Goal: Information Seeking & Learning: Learn about a topic

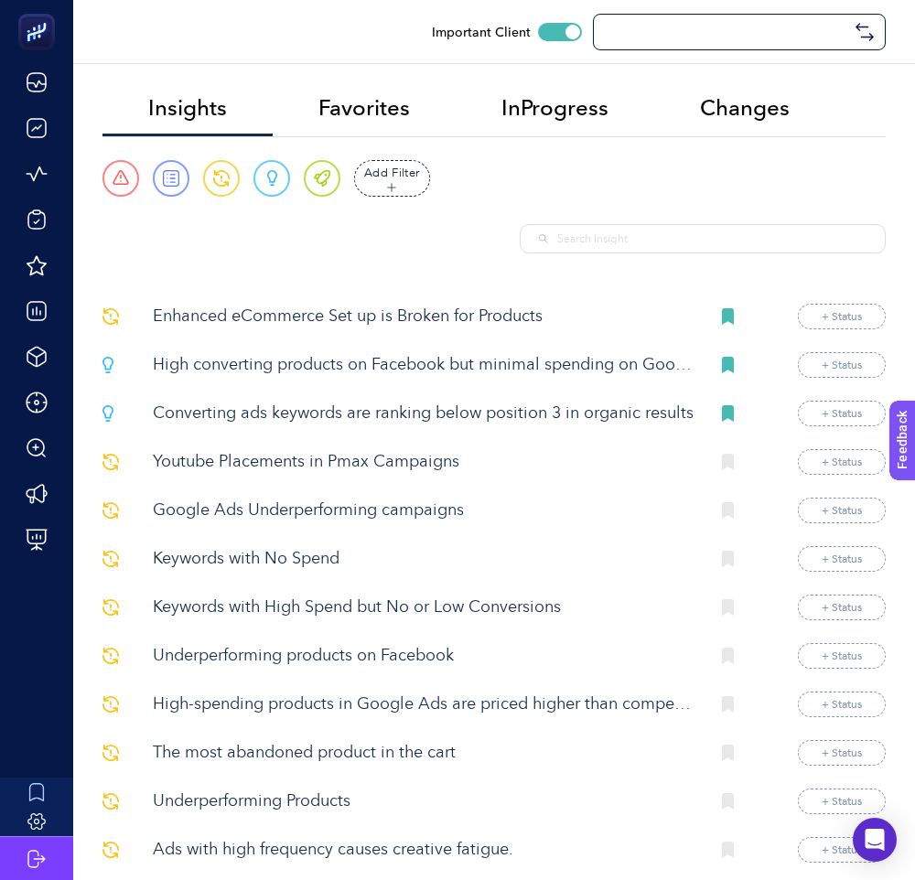
checkbox input "true"
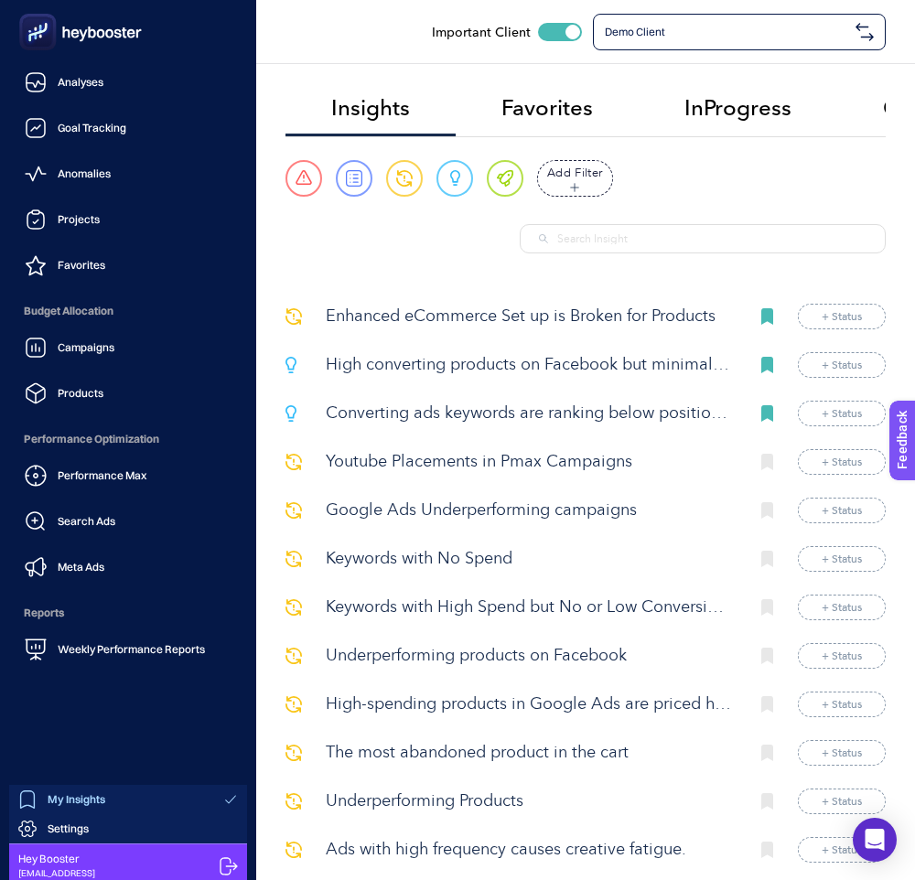
click at [135, 102] on ul "Analyses Goal Tracking Anomalies Projects Favorites Budget Allocation Campaigns…" at bounding box center [128, 366] width 227 height 604
click at [156, 83] on link "Analyses" at bounding box center [128, 82] width 227 height 37
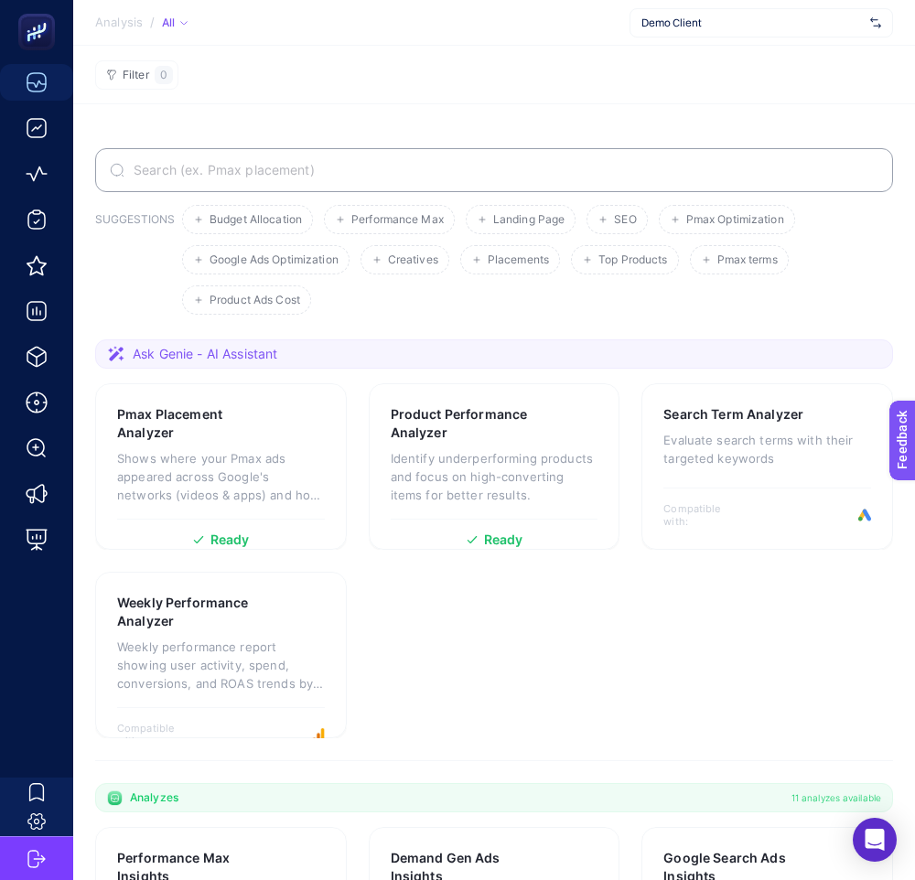
click at [543, 179] on label at bounding box center [494, 170] width 798 height 44
click at [543, 177] on input "Search" at bounding box center [504, 170] width 748 height 15
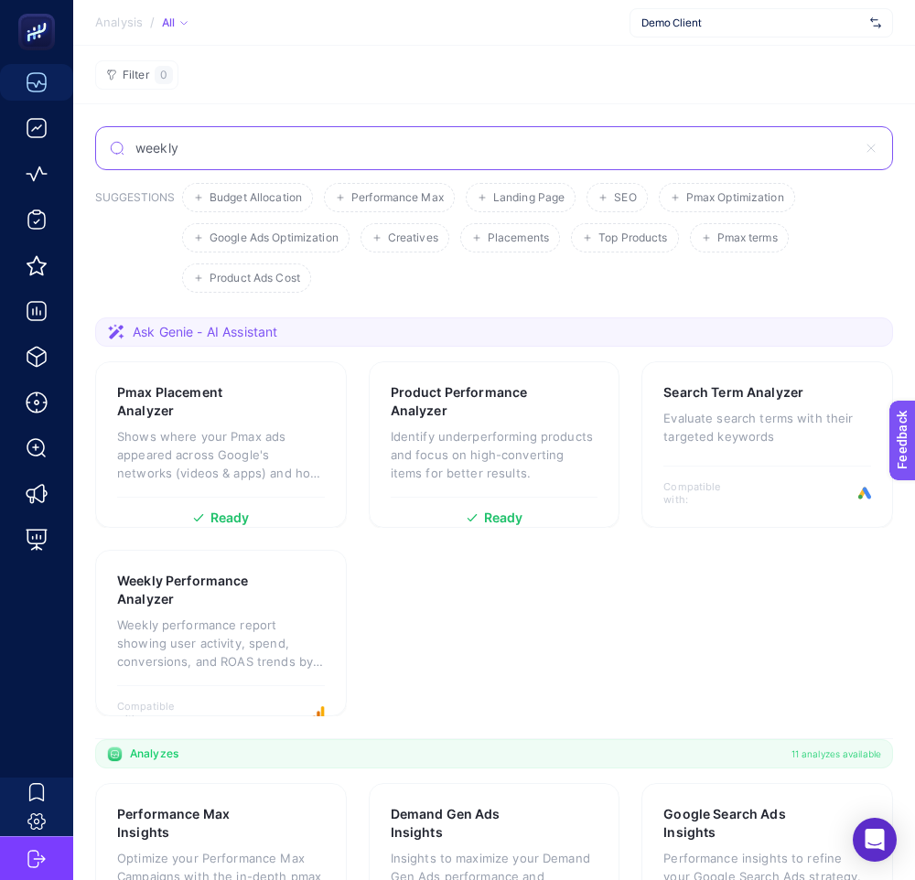
type input "weekly"
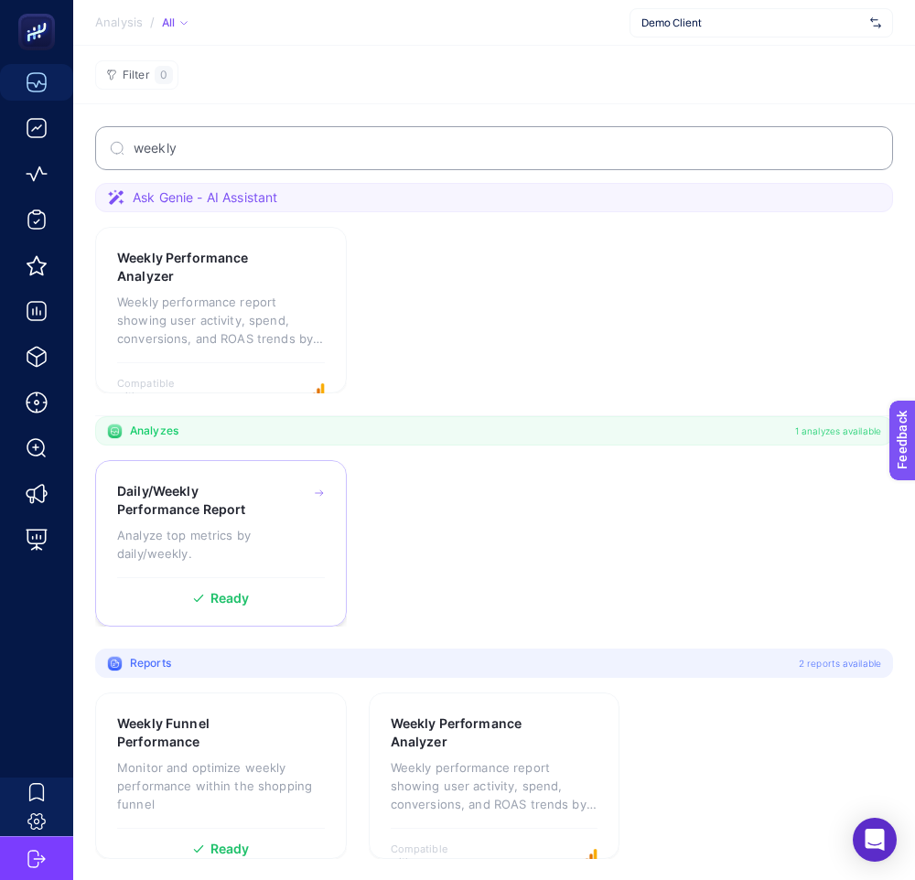
click at [177, 496] on h3 "Daily/Weekly Performance Report" at bounding box center [193, 500] width 153 height 37
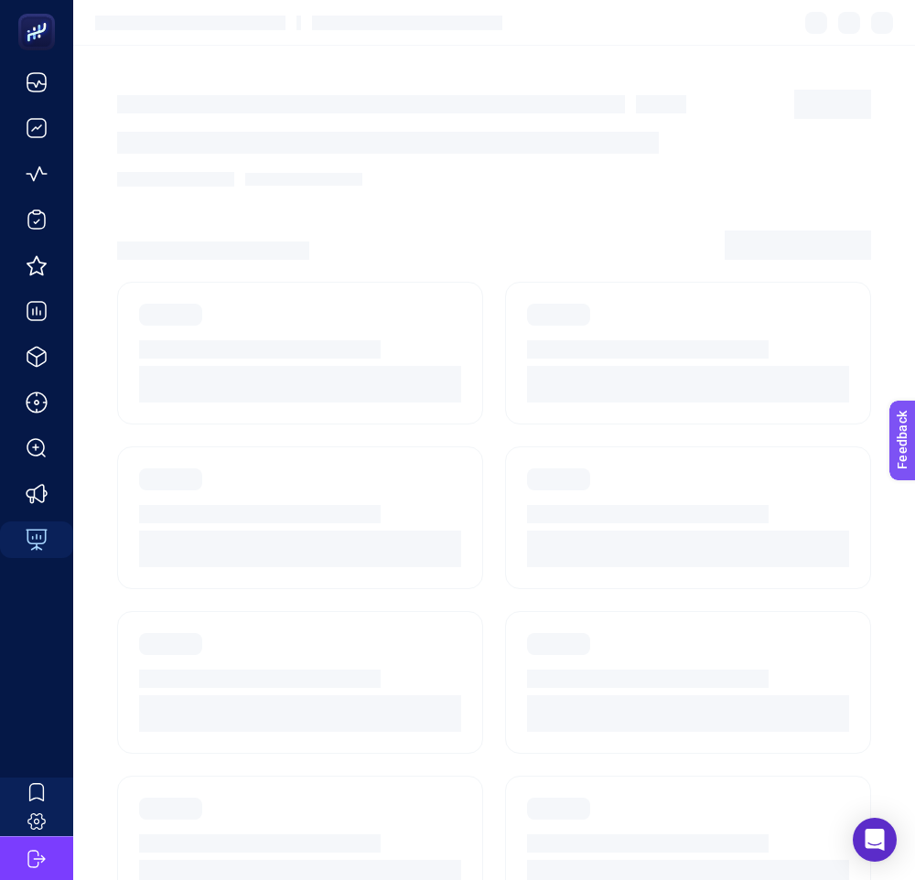
scroll to position [17, 0]
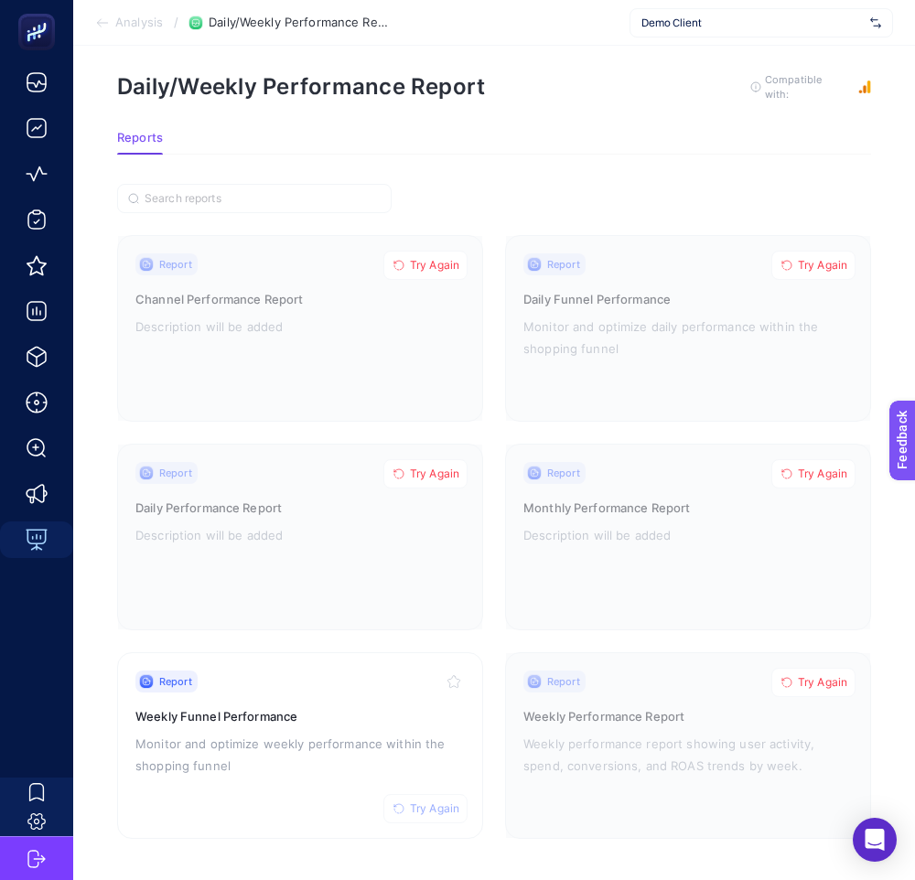
click at [360, 86] on h1 "Daily/Weekly Performance Report" at bounding box center [301, 86] width 368 height 27
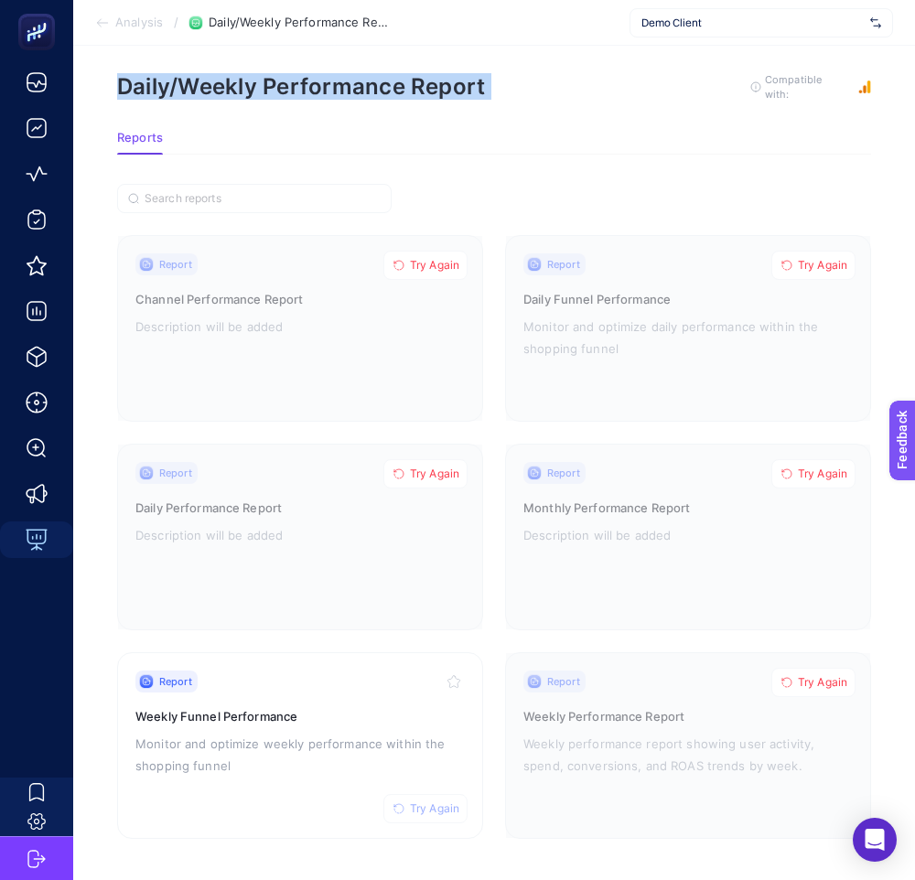
click at [360, 86] on h1 "Daily/Weekly Performance Report" at bounding box center [301, 86] width 368 height 27
copy div "Daily/Weekly Performance Report To get quality results from this analysis, we r…"
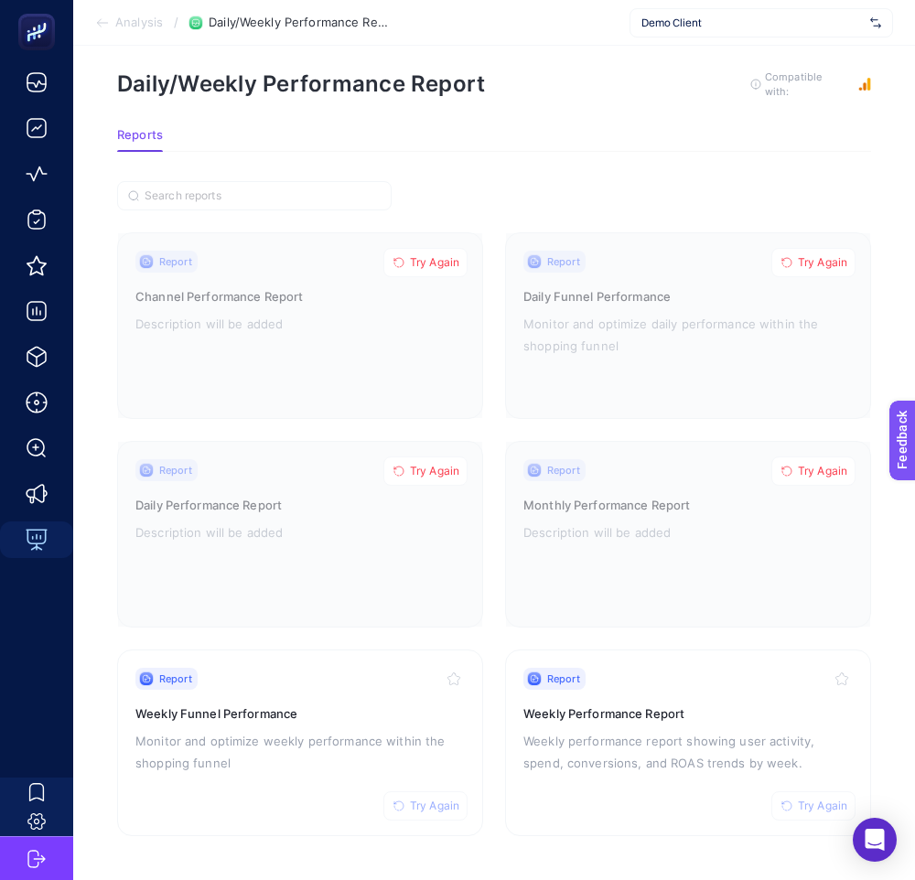
scroll to position [17, 0]
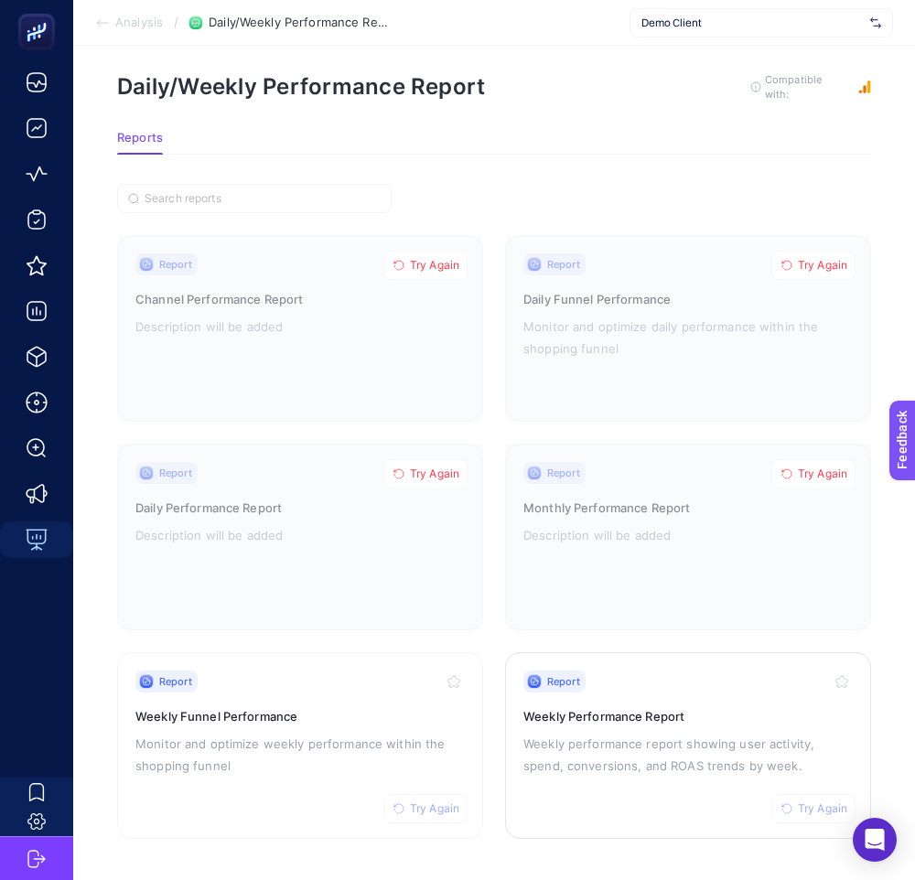
click at [688, 709] on h3 "Weekly Performance Report" at bounding box center [687, 716] width 329 height 18
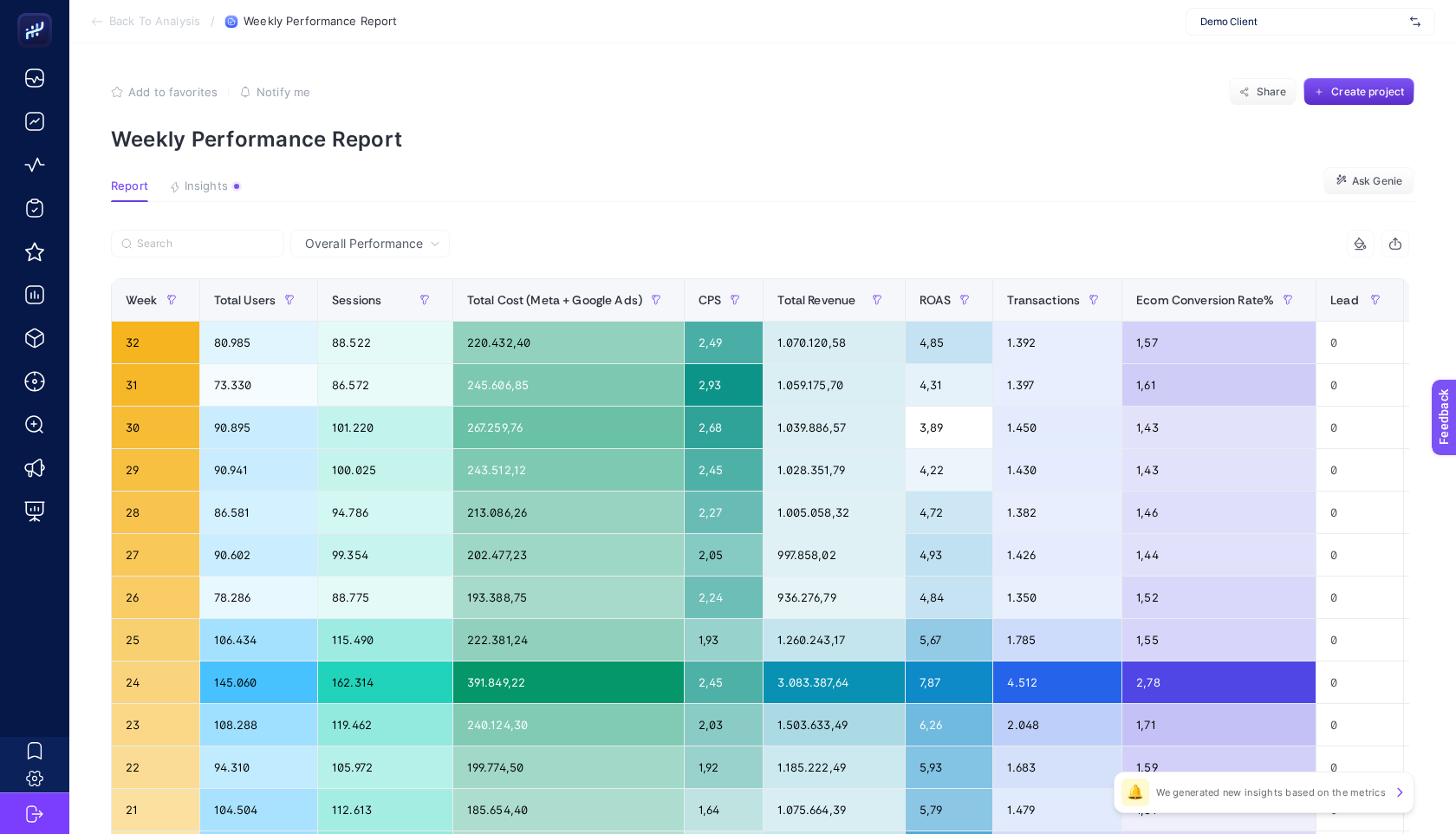
click at [503, 107] on section "Add to favorites false Notify me Share Create project Weekly Performance Report" at bounding box center [763, 115] width 1303 height 74
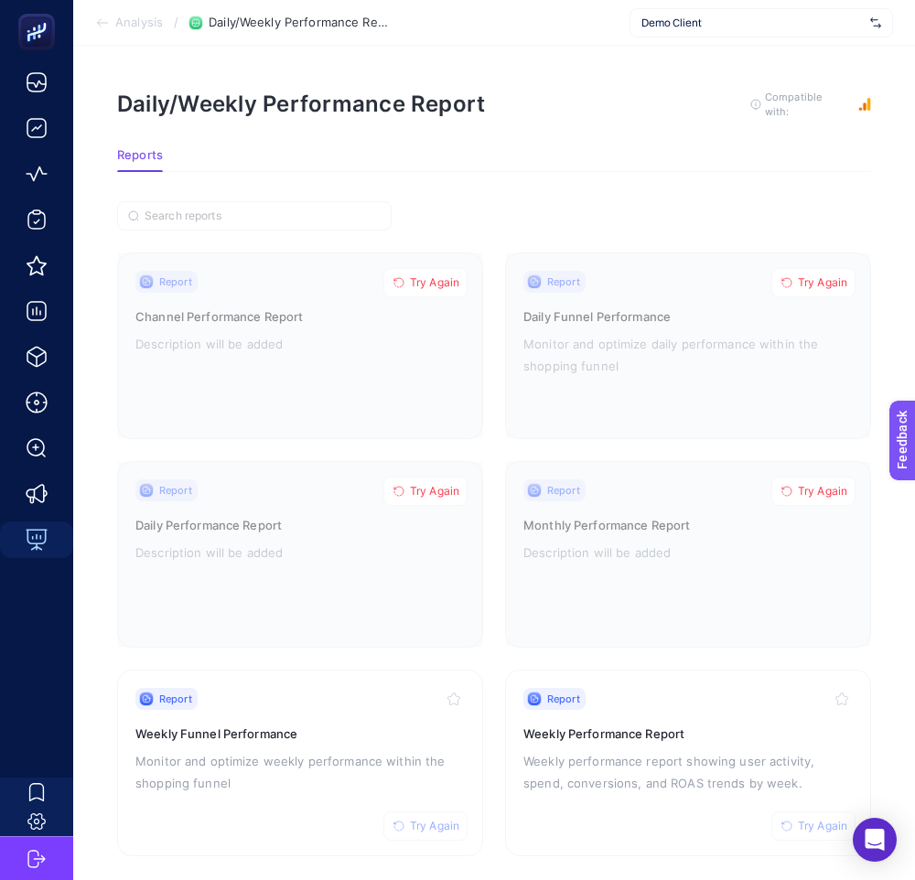
click at [137, 30] on section "Analysis / Daily/Weekly Performance Report Demo Client" at bounding box center [494, 23] width 842 height 46
click at [139, 27] on span "Analysis" at bounding box center [139, 23] width 48 height 15
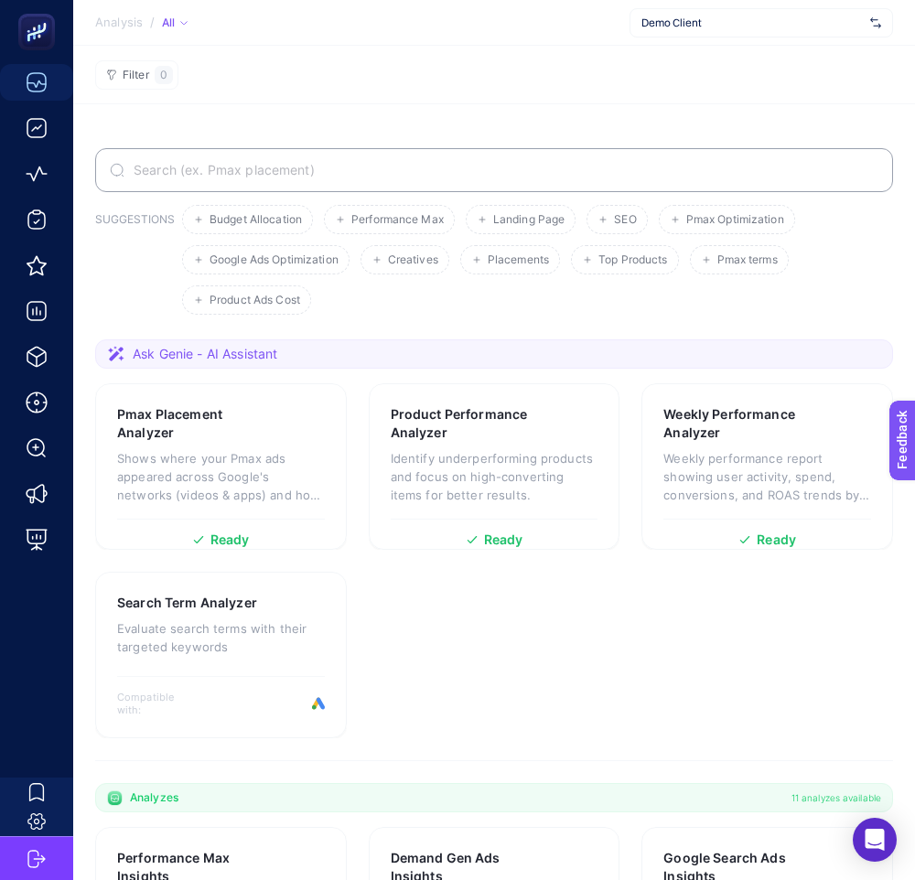
click at [456, 178] on label at bounding box center [494, 170] width 798 height 44
click at [456, 177] on input "Search" at bounding box center [504, 170] width 748 height 15
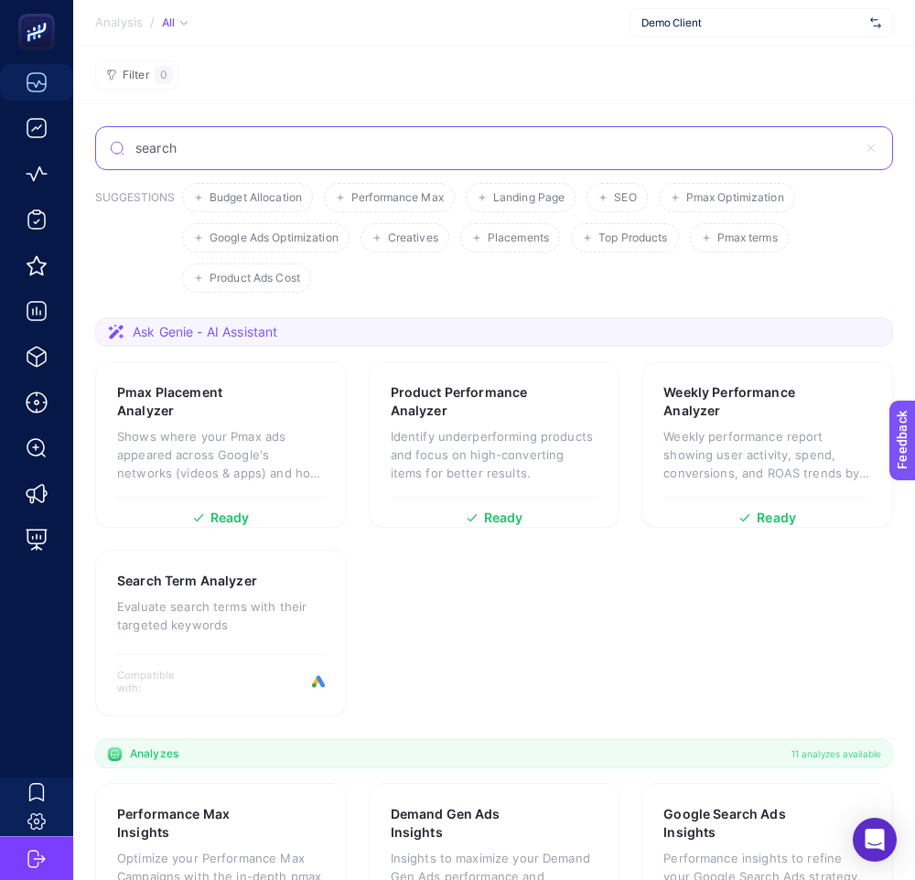
type input "search"
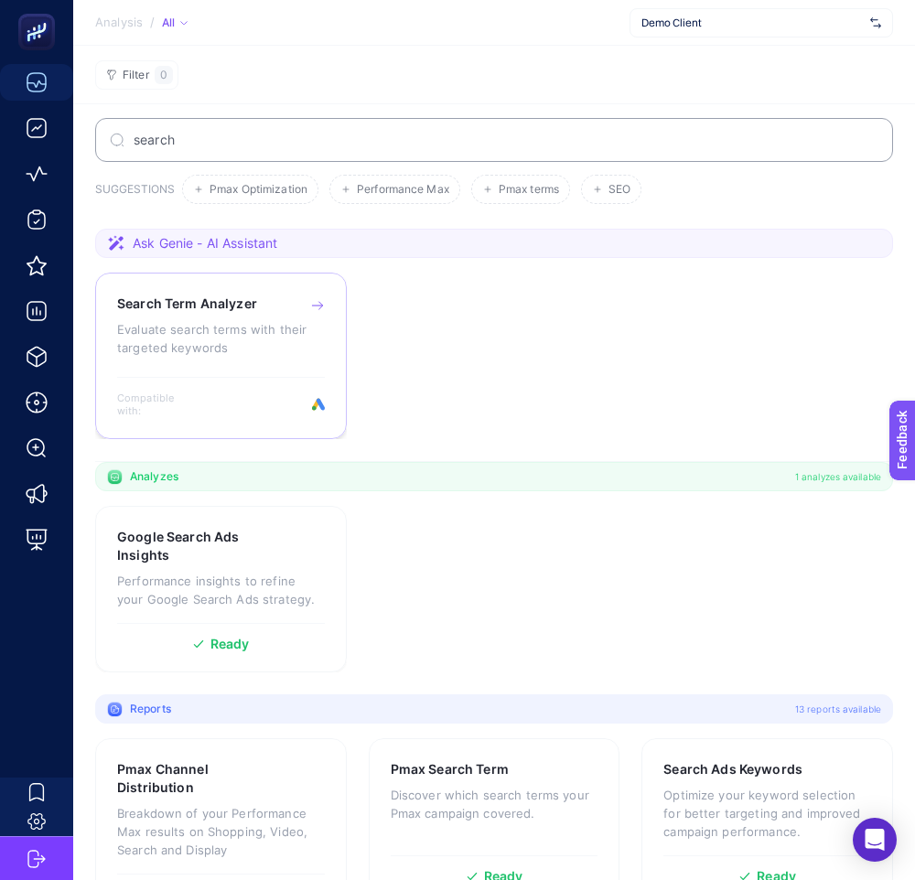
scroll to position [48, 0]
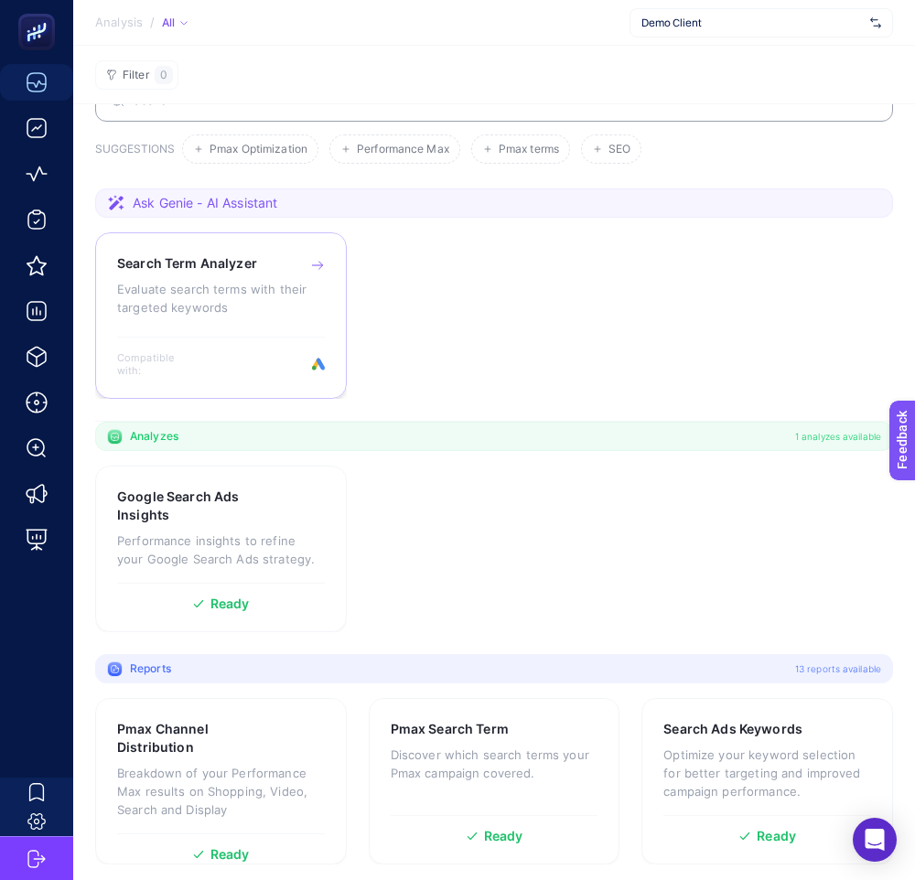
click at [219, 250] on div "Search Term Analyzer Evaluate search terms with their targeted keywords Compati…" at bounding box center [221, 315] width 252 height 167
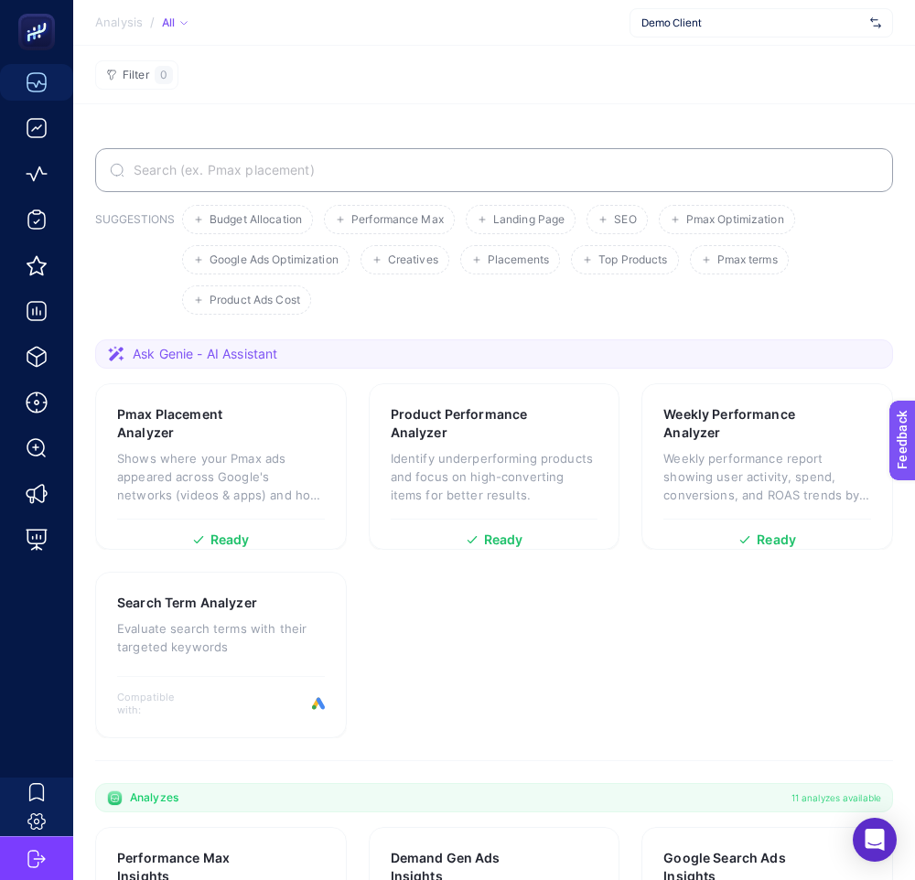
click at [313, 177] on label at bounding box center [494, 170] width 798 height 44
click at [313, 177] on input "Search" at bounding box center [504, 170] width 748 height 15
paste input ""Search Keywords & Terms""
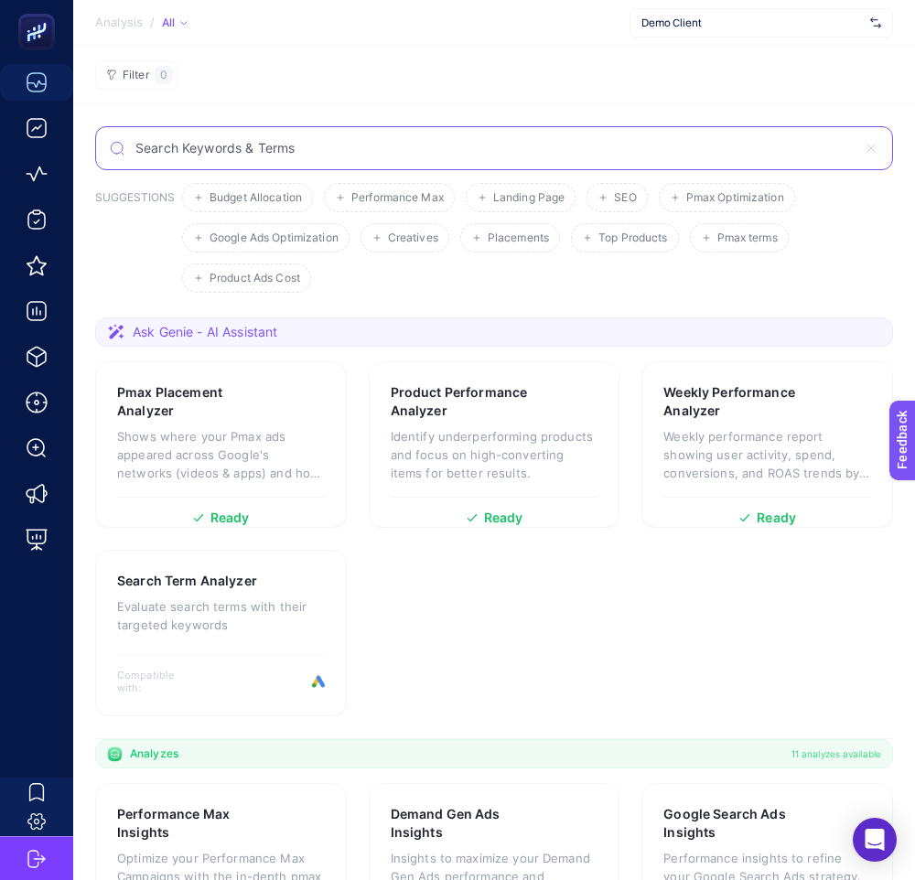
type input "Search Keywords & Terms"
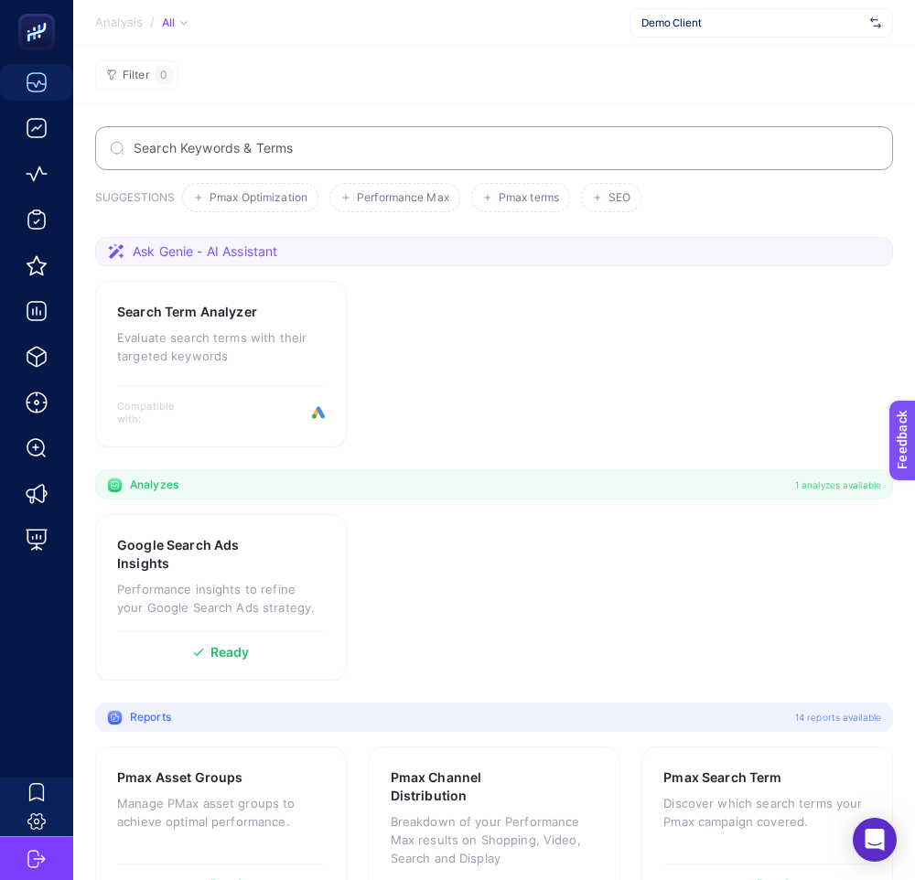
scroll to position [62, 0]
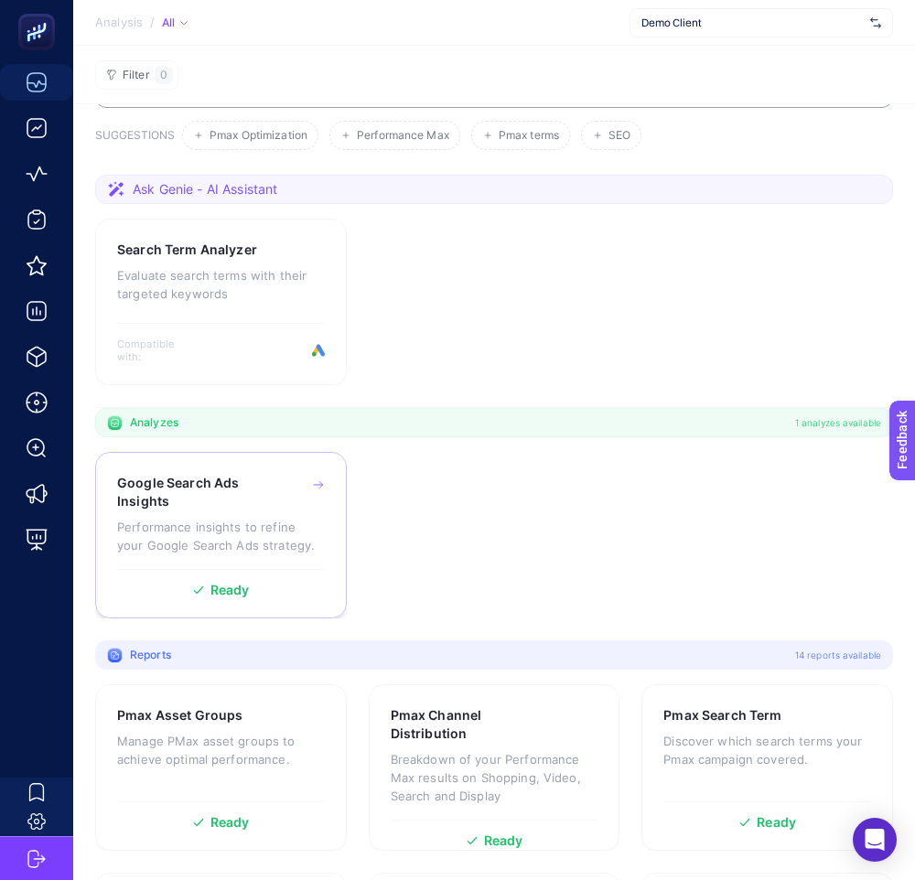
click at [231, 499] on h3 "Google Search Ads Insights" at bounding box center [192, 492] width 151 height 37
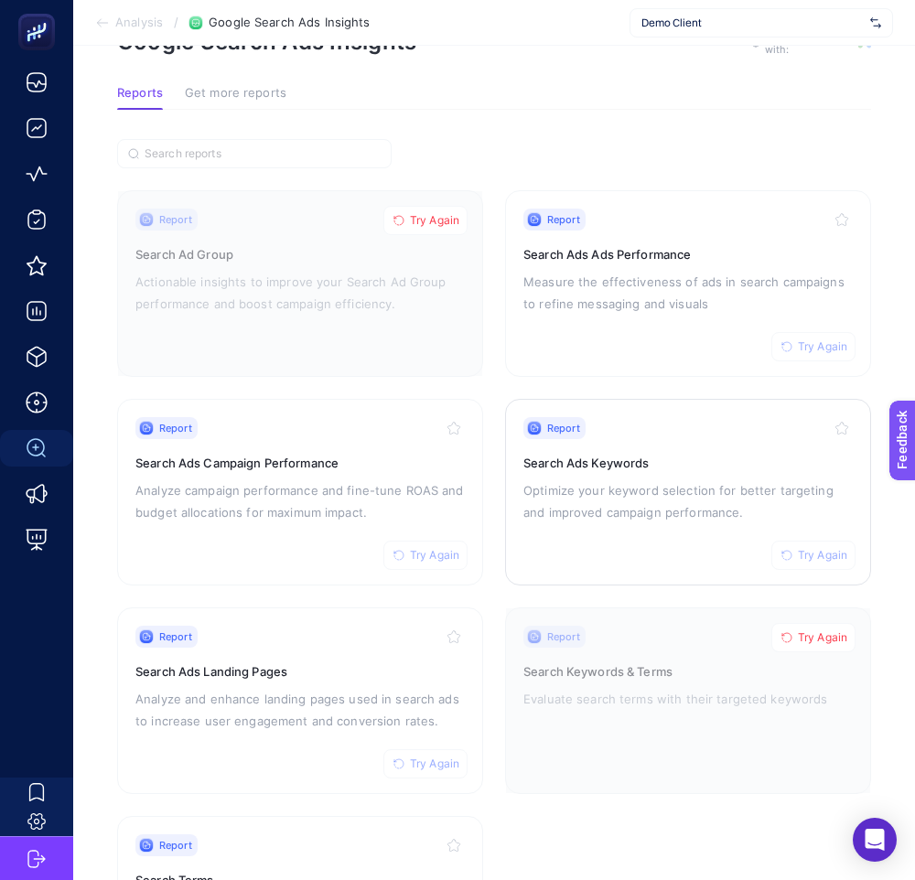
click at [617, 454] on h3 "Search Ads Keywords" at bounding box center [687, 463] width 329 height 18
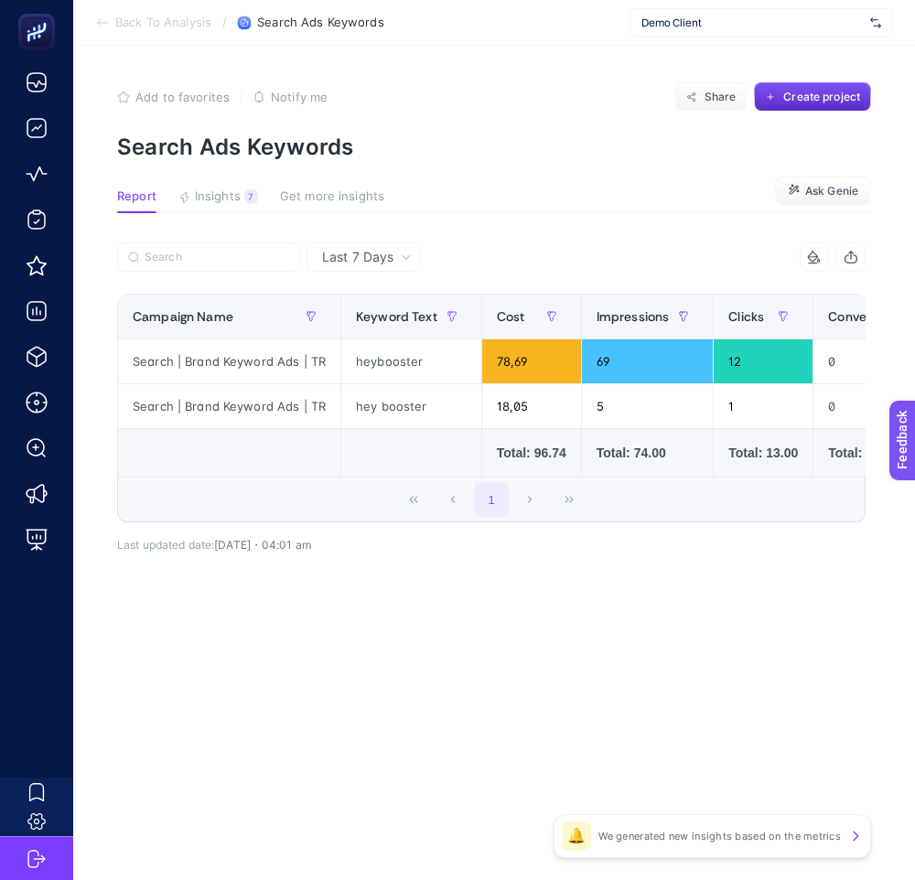
click at [493, 533] on div "11 items selected Campaign Name Keyword Text Cost Impressions Clicks Conversion…" at bounding box center [491, 412] width 748 height 280
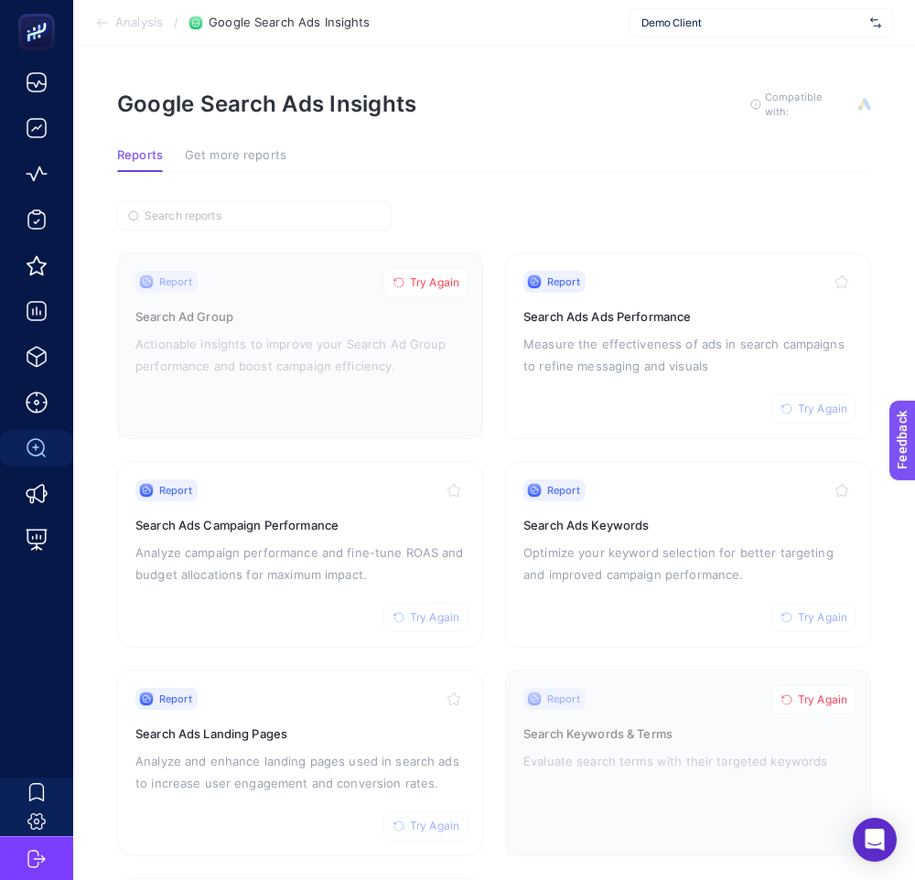
click at [667, 167] on section "Reports Get more reports" at bounding box center [494, 160] width 754 height 24
click at [790, 127] on section "Google Search Ads Insights To get quality results from this analysis, we recomm…" at bounding box center [494, 119] width 754 height 59
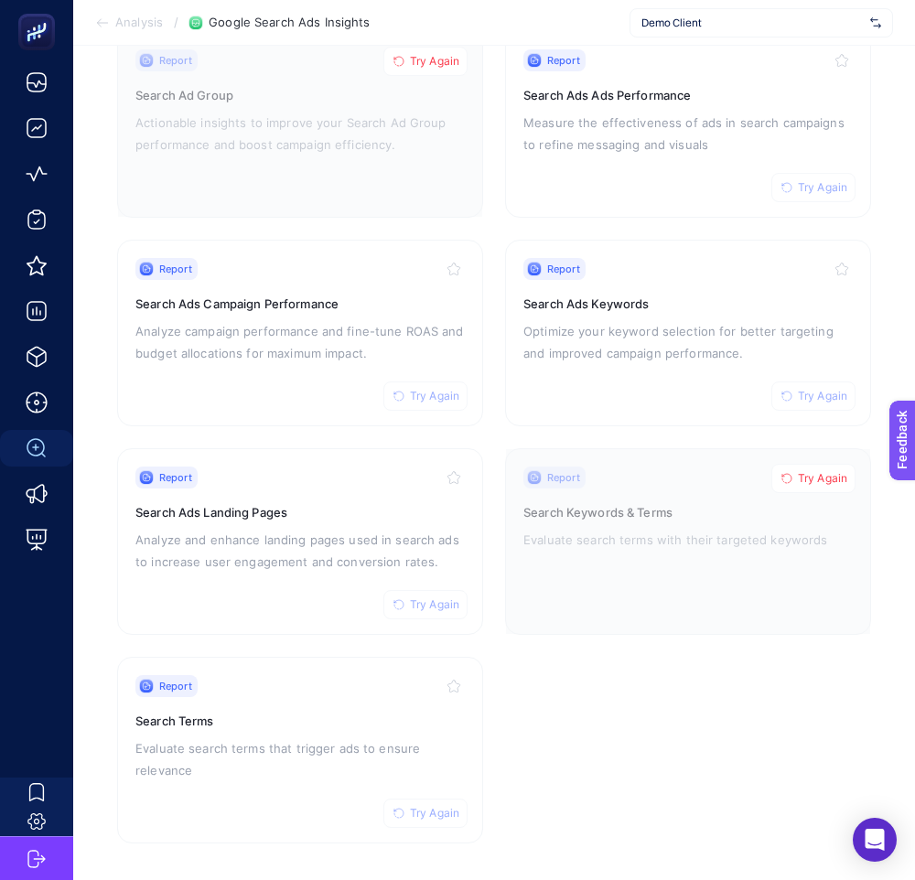
scroll to position [226, 0]
